Goal: Transaction & Acquisition: Purchase product/service

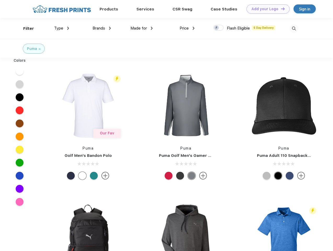
scroll to position [0, 0]
click at [266, 9] on link "Add your Logo Design Tool" at bounding box center [267, 8] width 43 height 9
click at [0, 0] on div "Design Tool" at bounding box center [0, 0] width 0 height 0
click at [280, 9] on link "Add your Logo Design Tool" at bounding box center [267, 8] width 43 height 9
click at [25, 28] on div "Filter" at bounding box center [28, 29] width 11 height 6
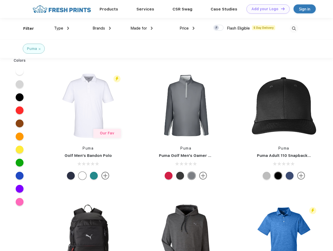
click at [62, 28] on span "Type" at bounding box center [58, 28] width 9 height 5
click at [102, 28] on span "Brands" at bounding box center [99, 28] width 13 height 5
click at [142, 28] on span "Made for" at bounding box center [138, 28] width 16 height 5
click at [187, 28] on span "Price" at bounding box center [184, 28] width 9 height 5
click at [218, 28] on div at bounding box center [218, 28] width 10 height 6
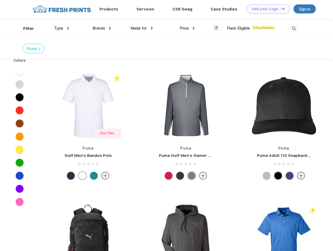
click at [217, 28] on input "checkbox" at bounding box center [214, 26] width 3 height 3
click at [294, 28] on img at bounding box center [294, 28] width 9 height 9
